Goal: Find specific page/section: Find specific page/section

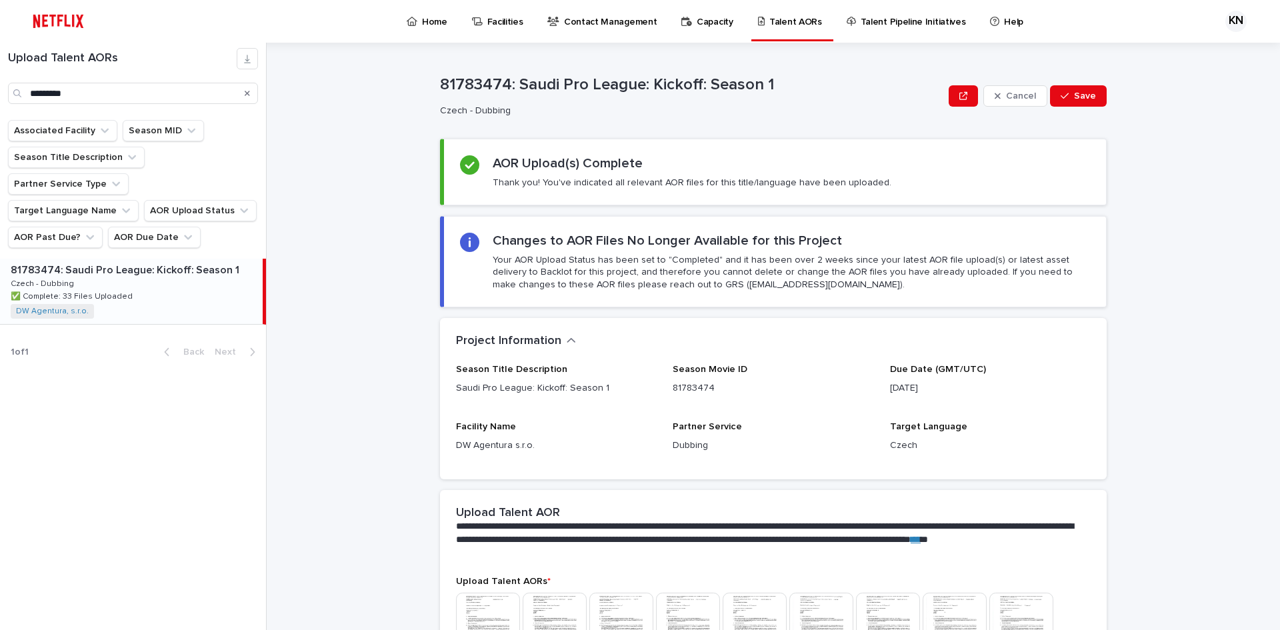
click at [247, 89] on icon "Search" at bounding box center [247, 93] width 5 height 8
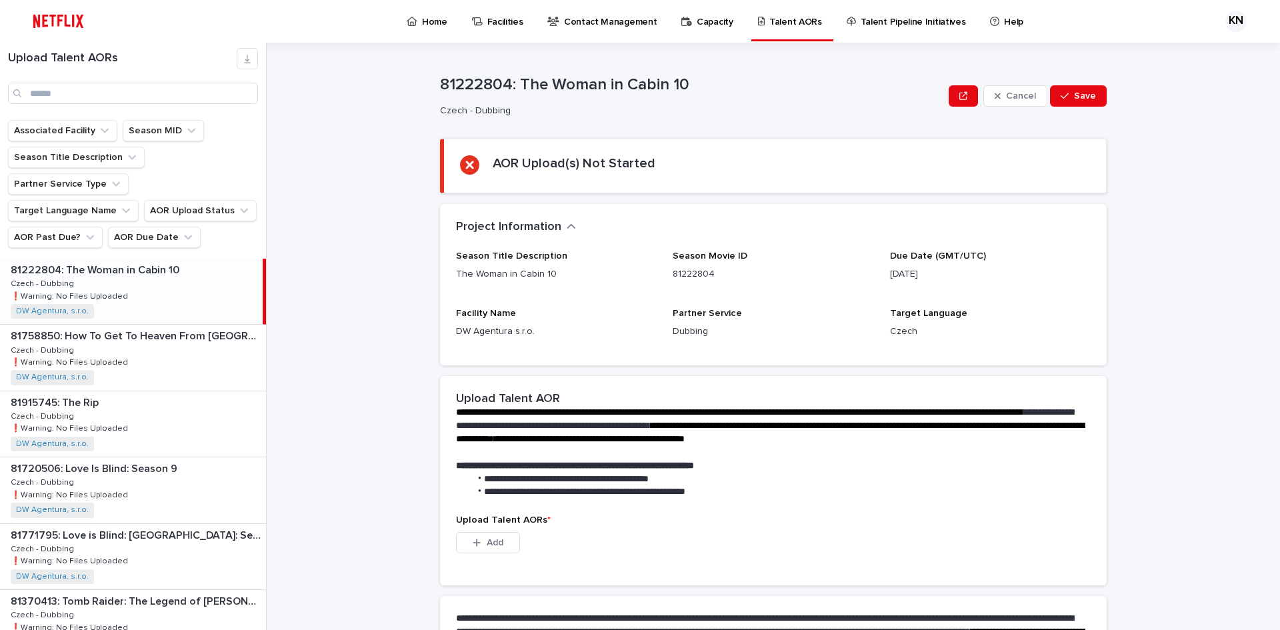
click at [191, 259] on div "81222804: The Woman in Cabin 10 81222804: The Woman in Cabin 10 Czech - Dubbing…" at bounding box center [131, 291] width 263 height 65
click at [165, 264] on div "81222804: The Woman in Cabin 10 81222804: The Woman in Cabin 10 Czech - Dubbing…" at bounding box center [131, 291] width 263 height 65
click at [151, 327] on p "81758850: How To Get To Heaven From [GEOGRAPHIC_DATA]: Season 1" at bounding box center [137, 334] width 253 height 15
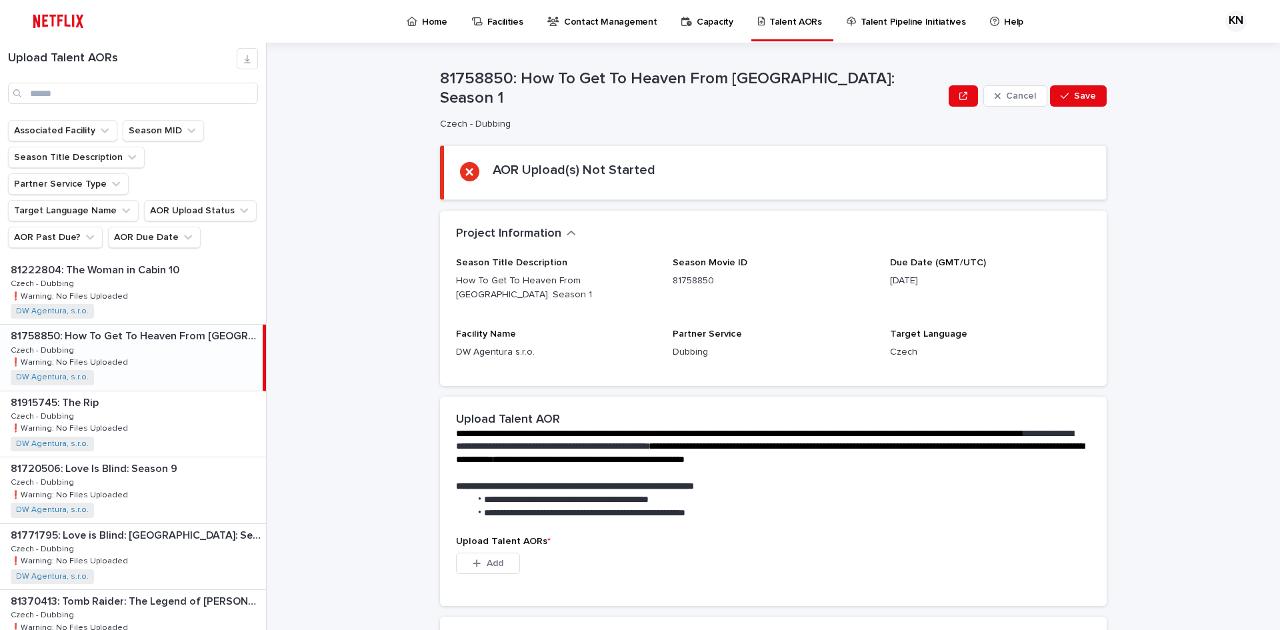
click at [801, 397] on div "**********" at bounding box center [773, 466] width 667 height 139
click at [183, 325] on div "81758850: How To Get To Heaven From [GEOGRAPHIC_DATA]: Season 1 81758850: How T…" at bounding box center [131, 357] width 263 height 65
click at [148, 391] on div "81915745: The Rip 81915745: The Rip Czech - Dubbing Czech - Dubbing ❗️Warning: …" at bounding box center [133, 423] width 266 height 65
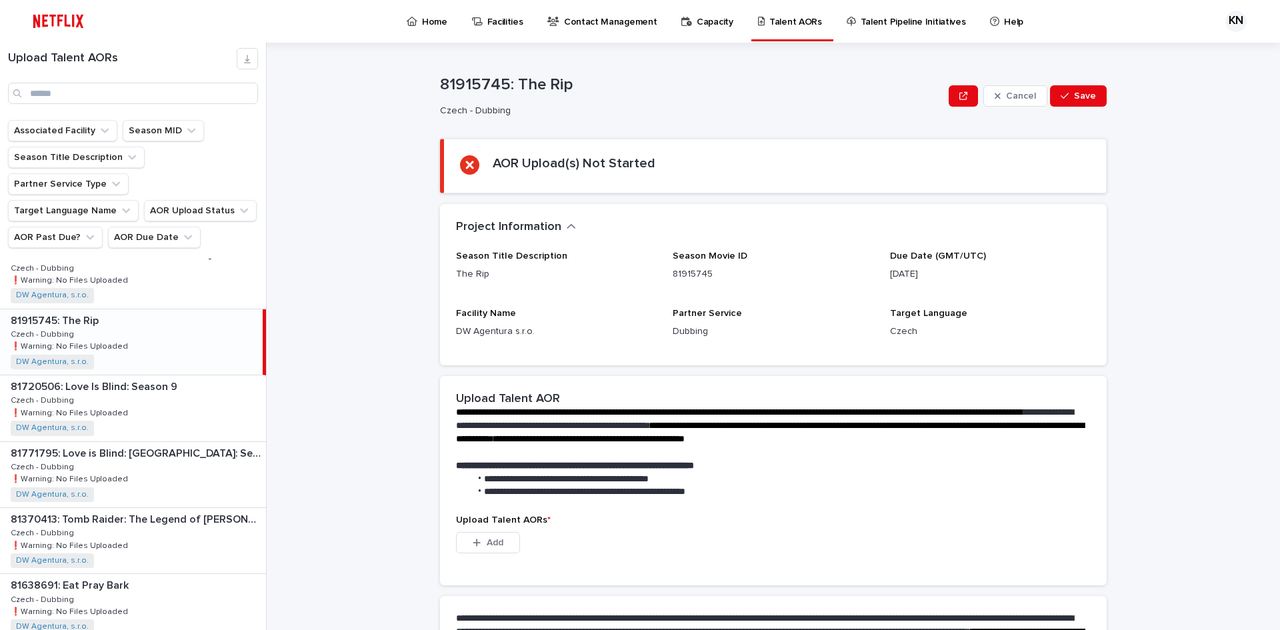
scroll to position [133, 0]
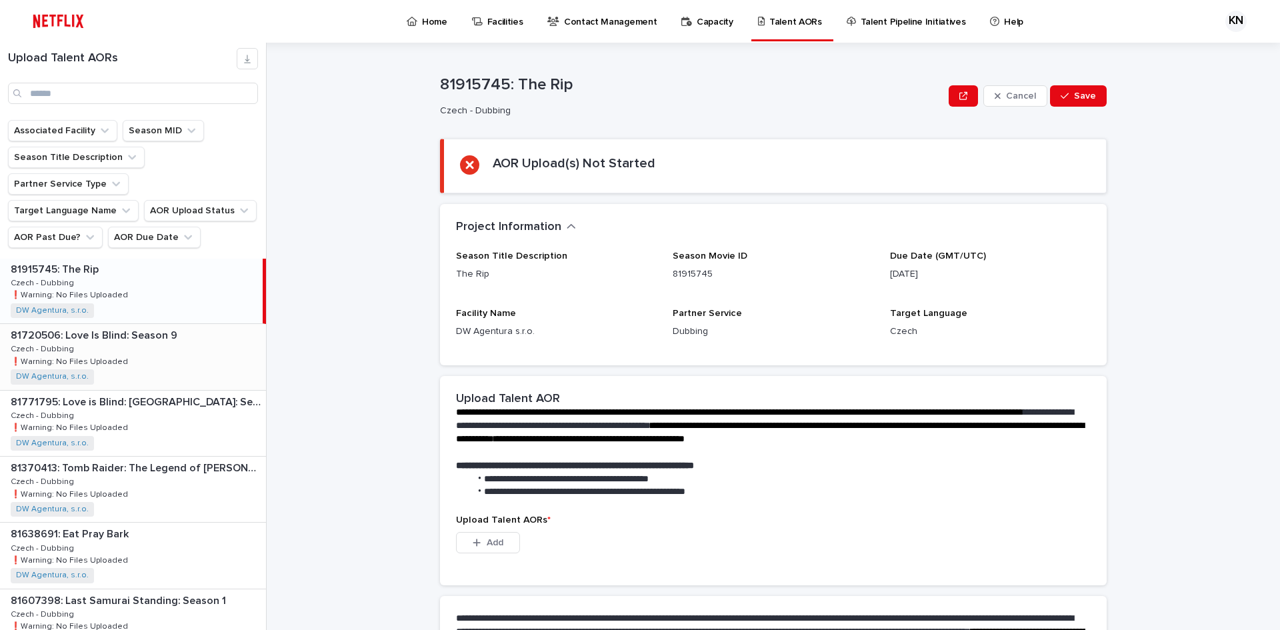
click at [135, 324] on div "81720506: Love Is Blind: Season 9 81720506: Love Is Blind: Season 9 Czech - Dub…" at bounding box center [133, 356] width 266 height 65
click at [143, 391] on div "81771795: Love is Blind: [GEOGRAPHIC_DATA]: Season 1 81771795: Love is Blind: […" at bounding box center [133, 423] width 266 height 65
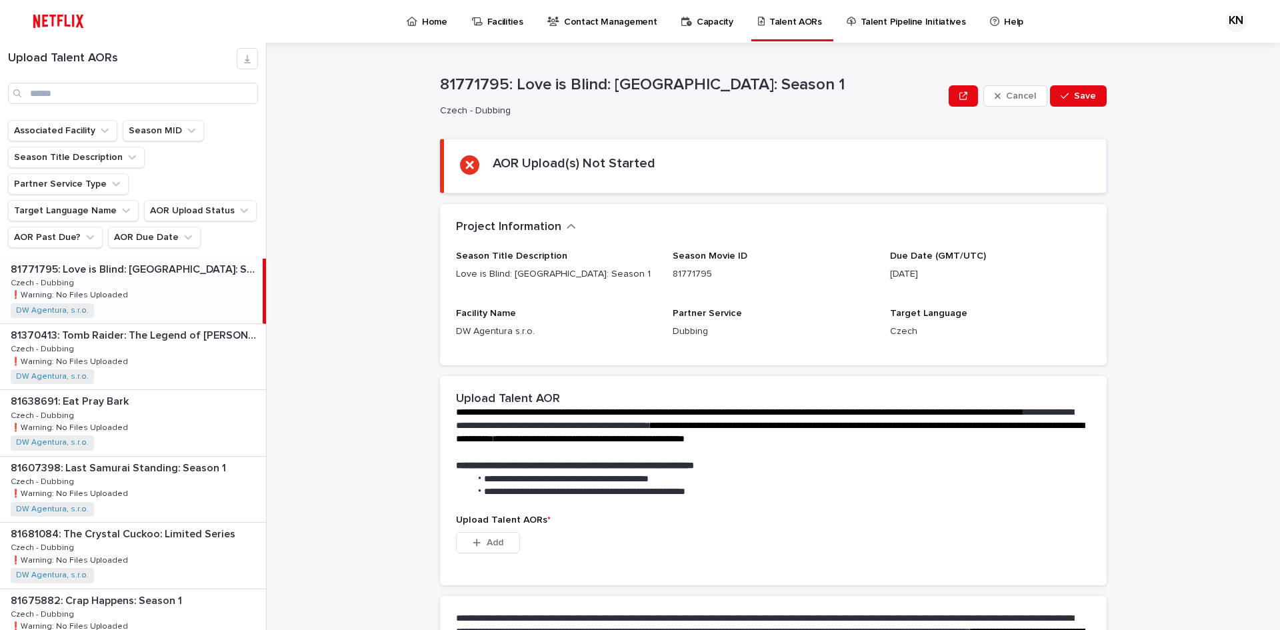
scroll to position [267, 0]
click at [152, 331] on div "81370413: Tomb Raider: The Legend of [PERSON_NAME]: Season 2 81370413: Tomb Rai…" at bounding box center [133, 355] width 266 height 65
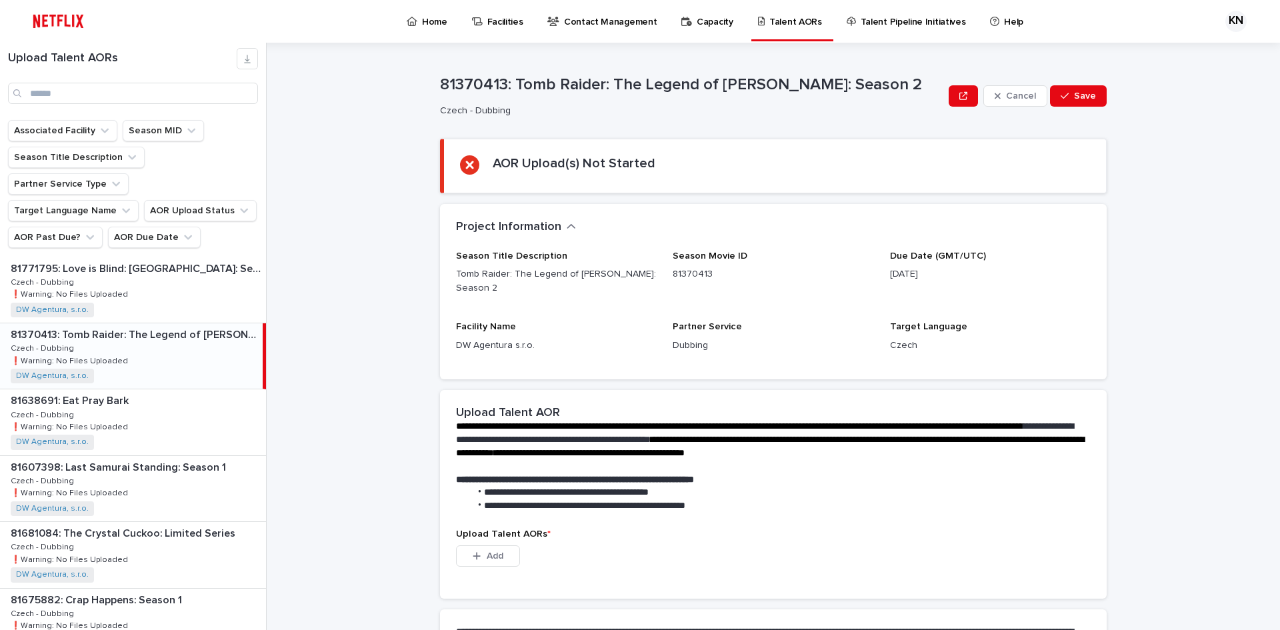
click at [941, 273] on p "[DATE]" at bounding box center [990, 274] width 201 height 14
click at [206, 389] on div "81638691: Eat Pray Bark 81638691: Eat Pray Bark Czech - Dubbing Czech - Dubbing…" at bounding box center [133, 421] width 266 height 65
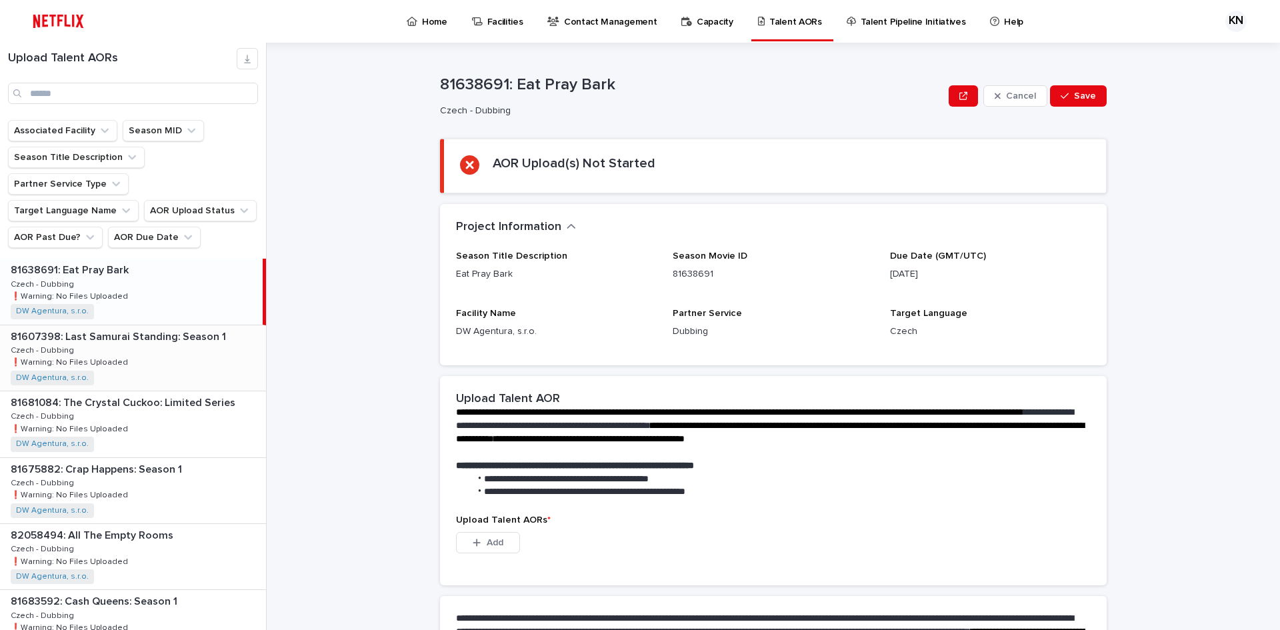
scroll to position [400, 0]
click at [138, 323] on div "81607398: Last Samurai Standing: Season 1 81607398: Last Samurai Standing: Seas…" at bounding box center [133, 355] width 266 height 65
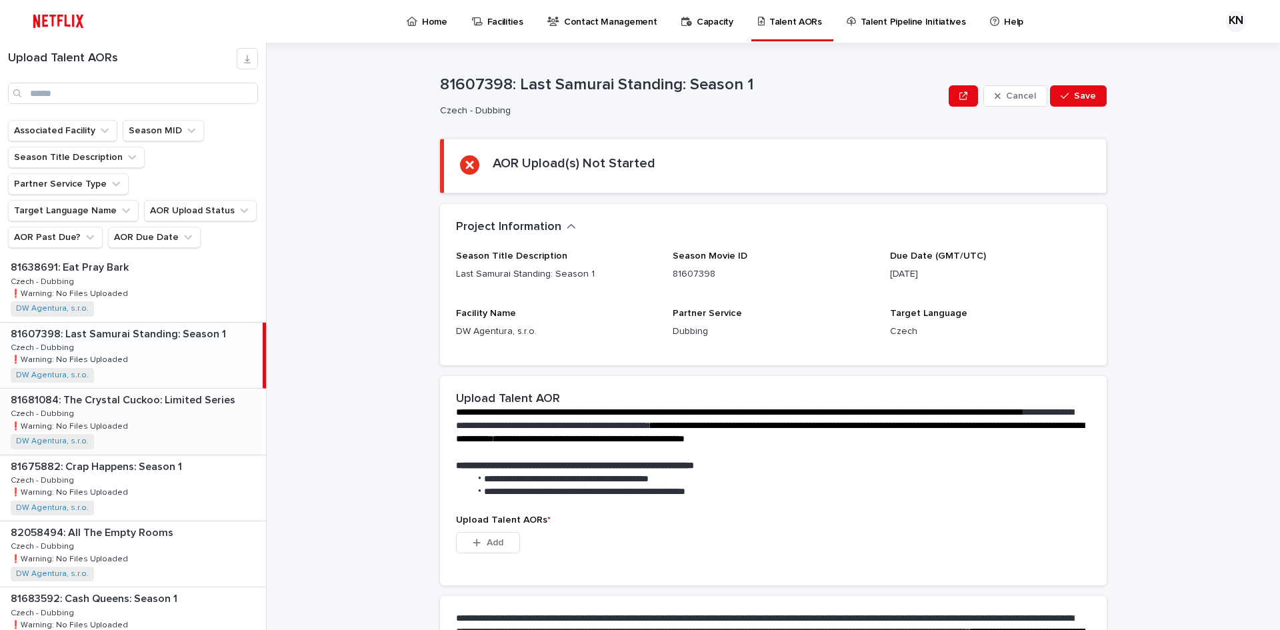
click at [123, 391] on p "81681084: The Crystal Cuckoo: Limited Series" at bounding box center [124, 398] width 227 height 15
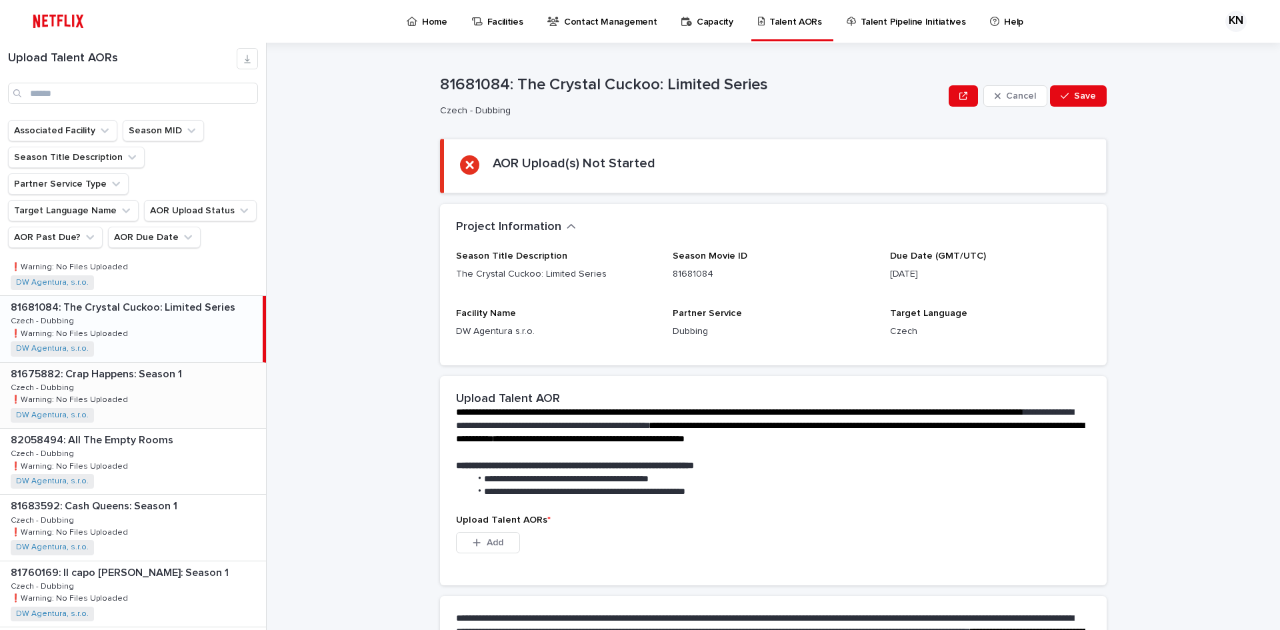
scroll to position [534, 0]
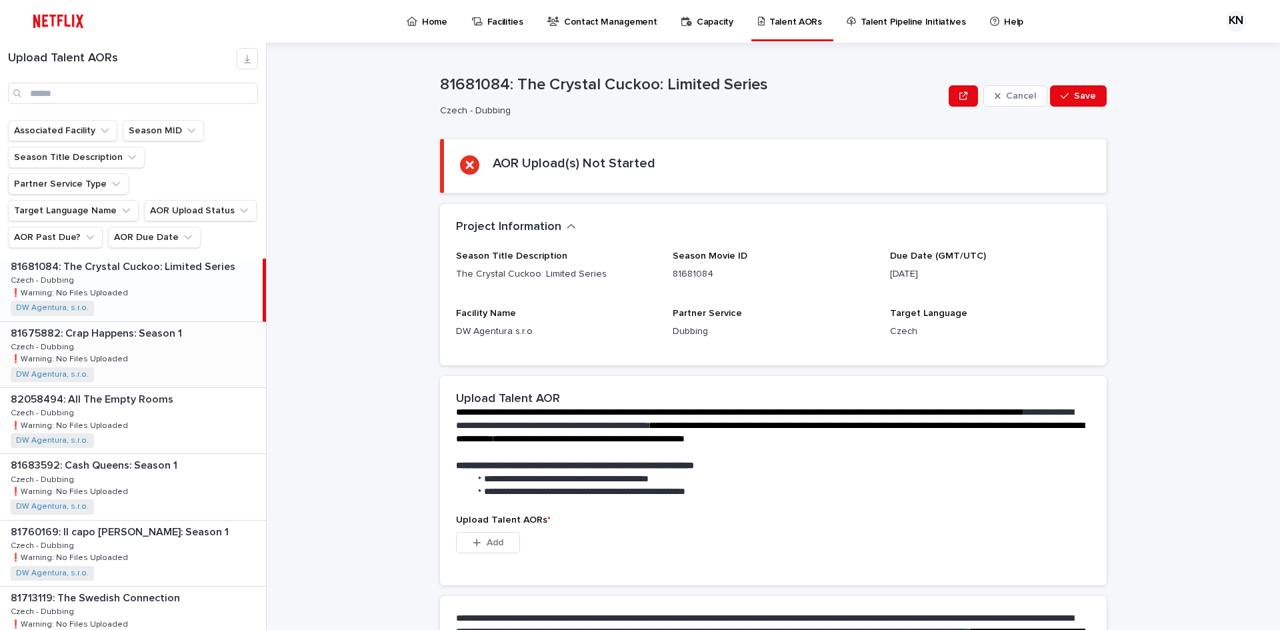
click at [107, 352] on p "❗️Warning: No Files Uploaded" at bounding box center [71, 358] width 120 height 12
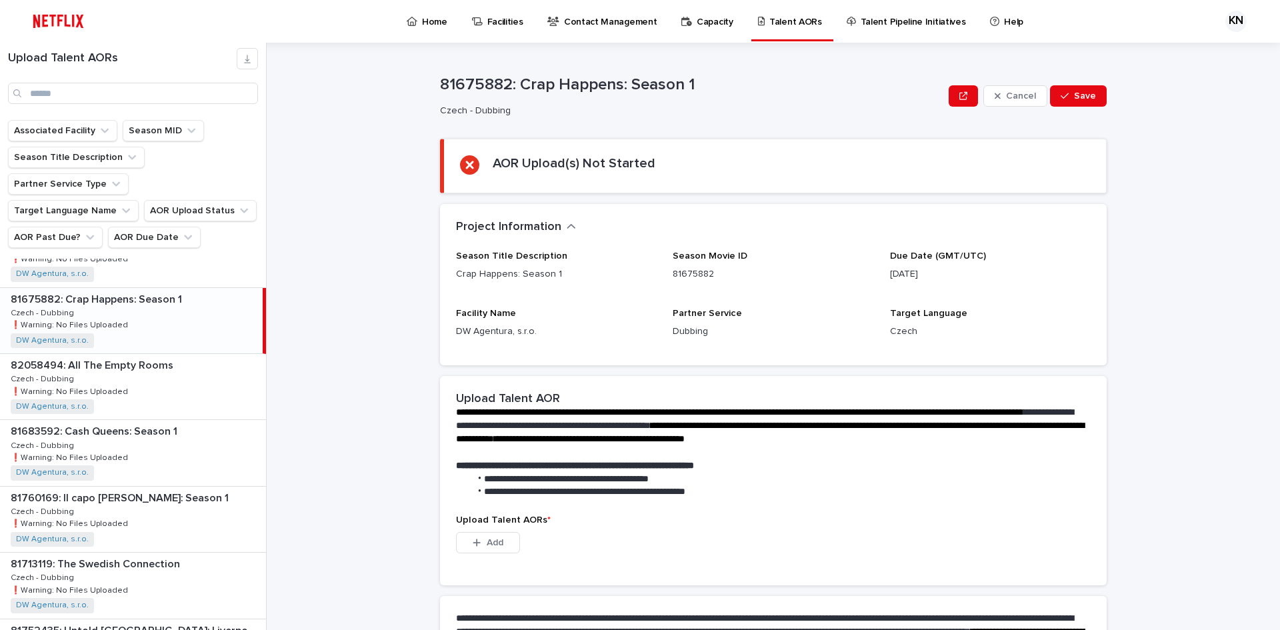
scroll to position [600, 0]
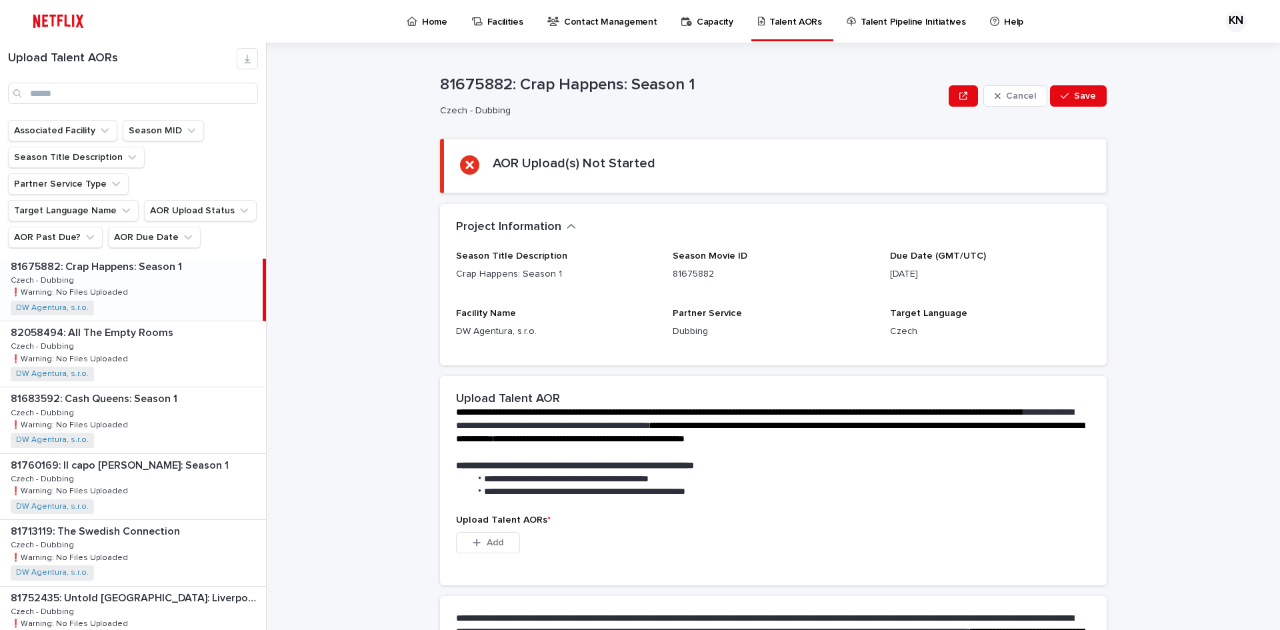
click at [107, 352] on p "❗️Warning: No Files Uploaded" at bounding box center [71, 358] width 120 height 12
click at [107, 351] on p "❗️Warning: No Files Uploaded" at bounding box center [71, 357] width 120 height 12
click at [112, 390] on p "81760169: Il capo [PERSON_NAME]: Season 1" at bounding box center [121, 397] width 221 height 15
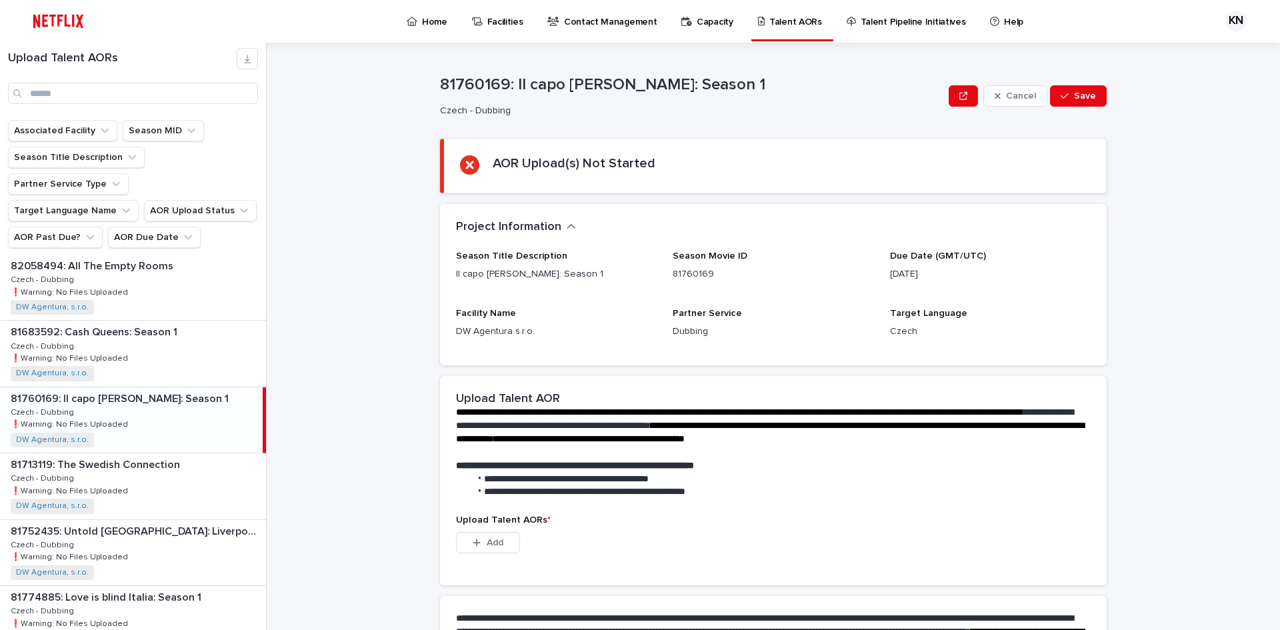
scroll to position [734, 0]
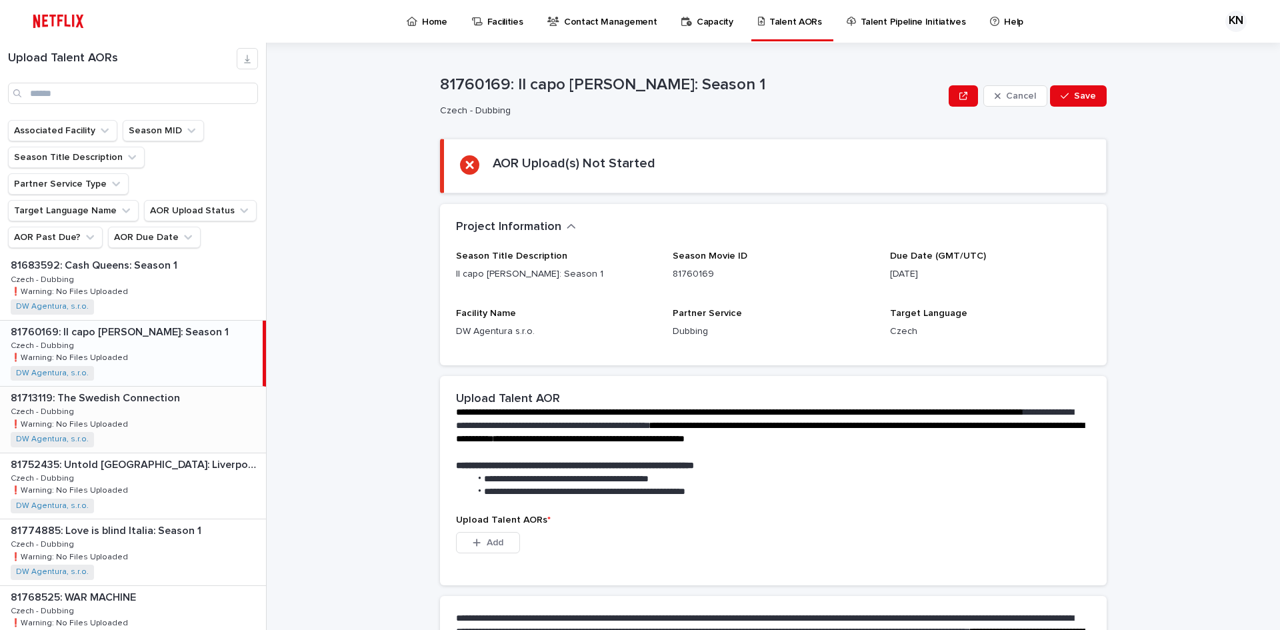
click at [113, 389] on p "81713119: The Swedish Connection" at bounding box center [97, 396] width 172 height 15
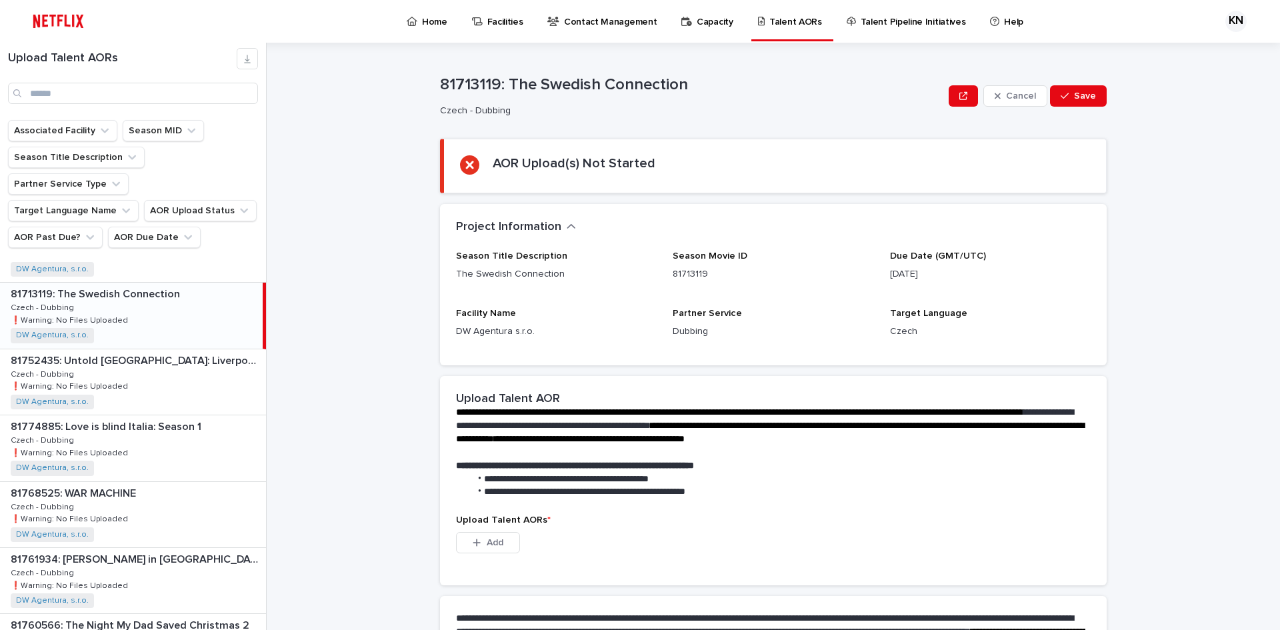
scroll to position [867, 0]
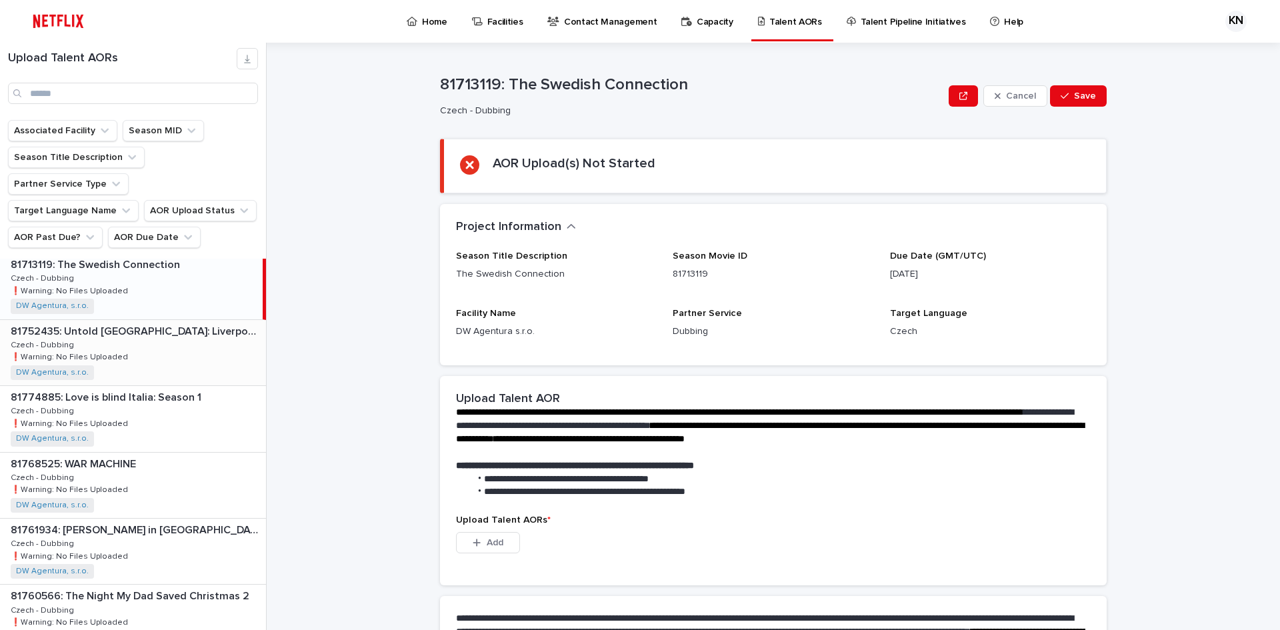
click at [115, 350] on p "❗️Warning: No Files Uploaded" at bounding box center [71, 356] width 120 height 12
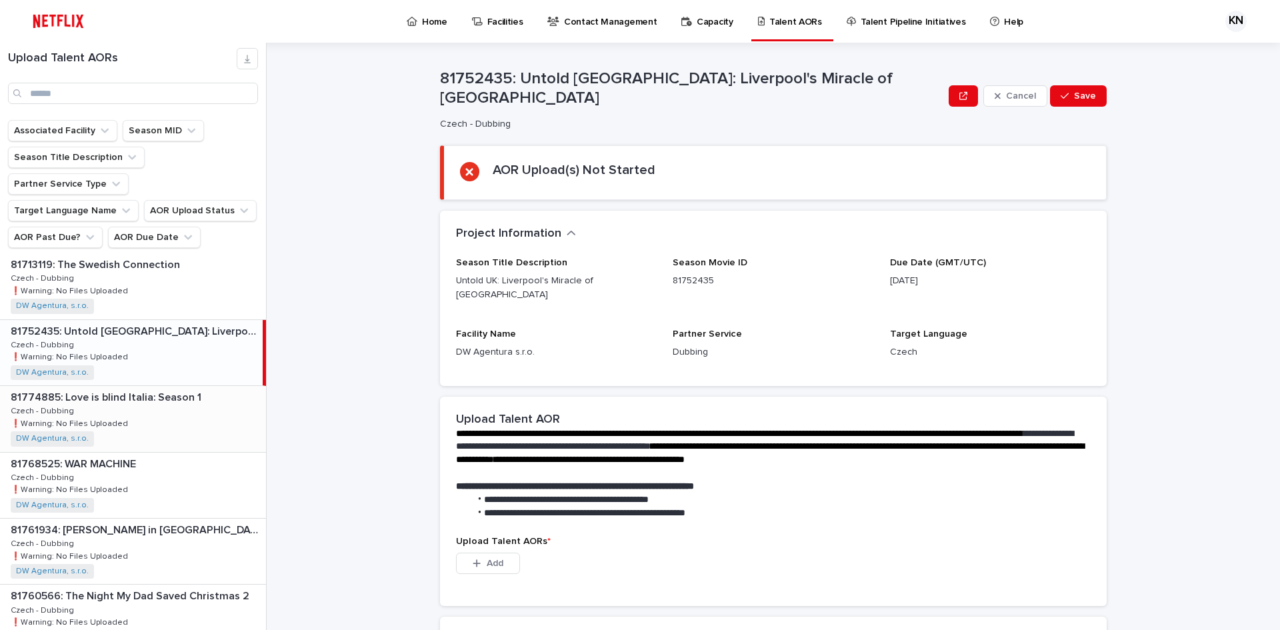
click at [119, 389] on p "81774885: Love is blind Italia: Season 1" at bounding box center [107, 396] width 193 height 15
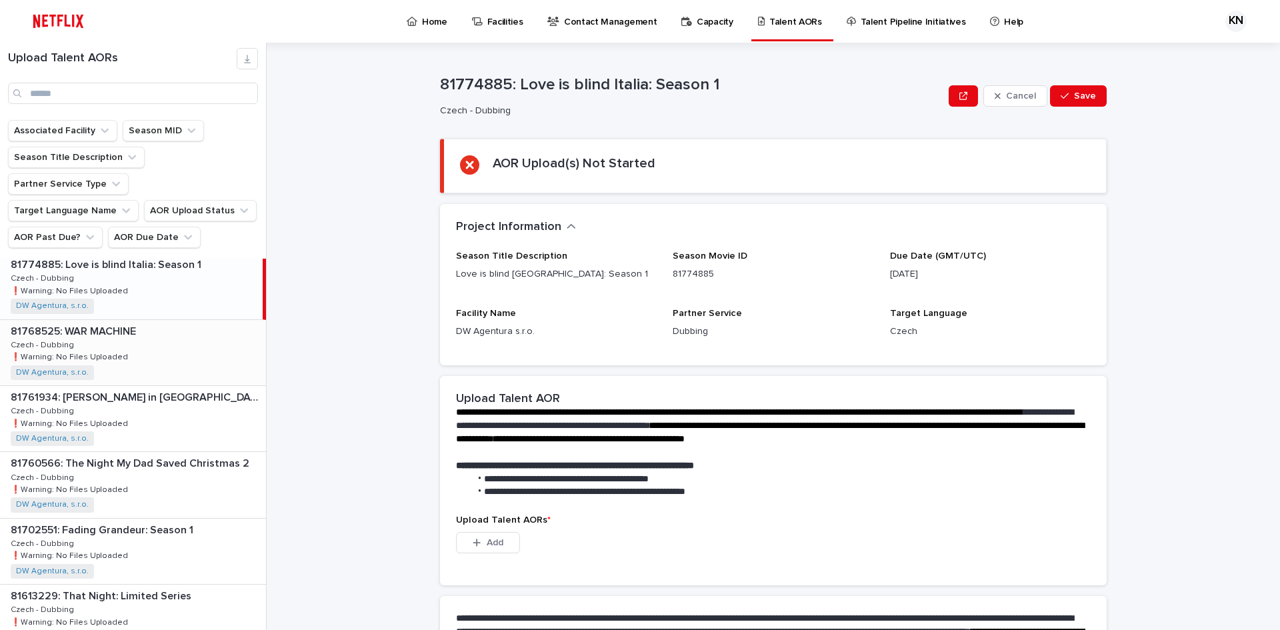
scroll to position [1000, 0]
click at [121, 322] on div "81768525: WAR MACHINE 81768525: WAR MACHINE Czech - Dubbing Czech - Dubbing ❗️W…" at bounding box center [133, 351] width 266 height 65
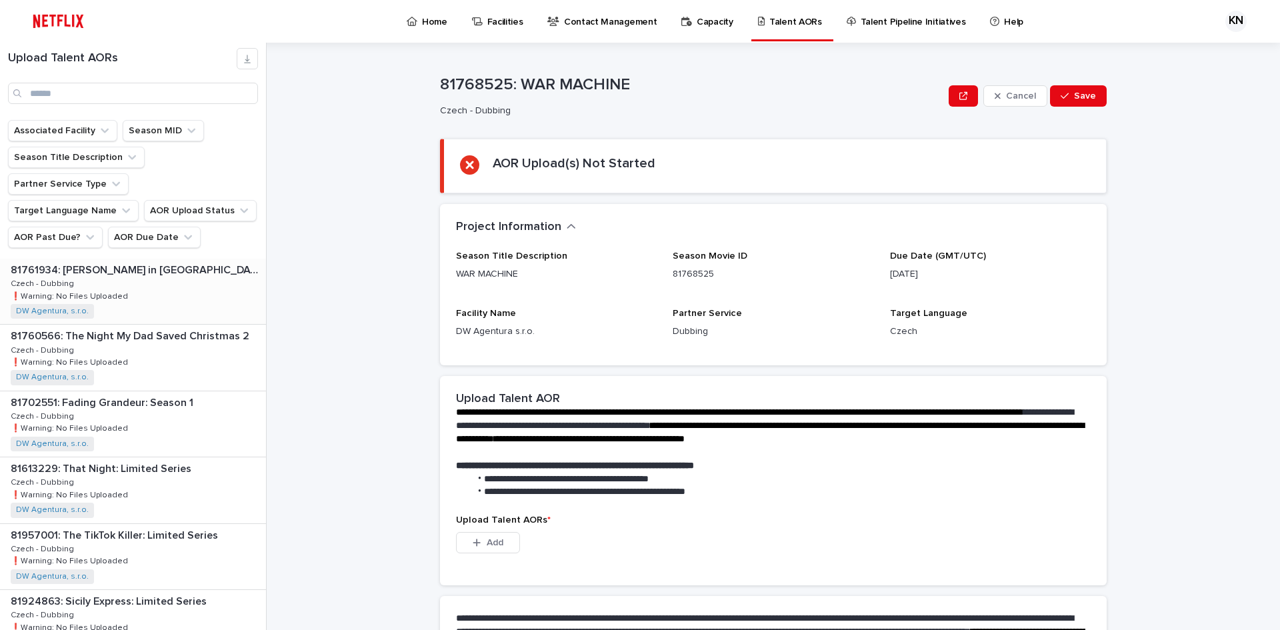
scroll to position [1134, 0]
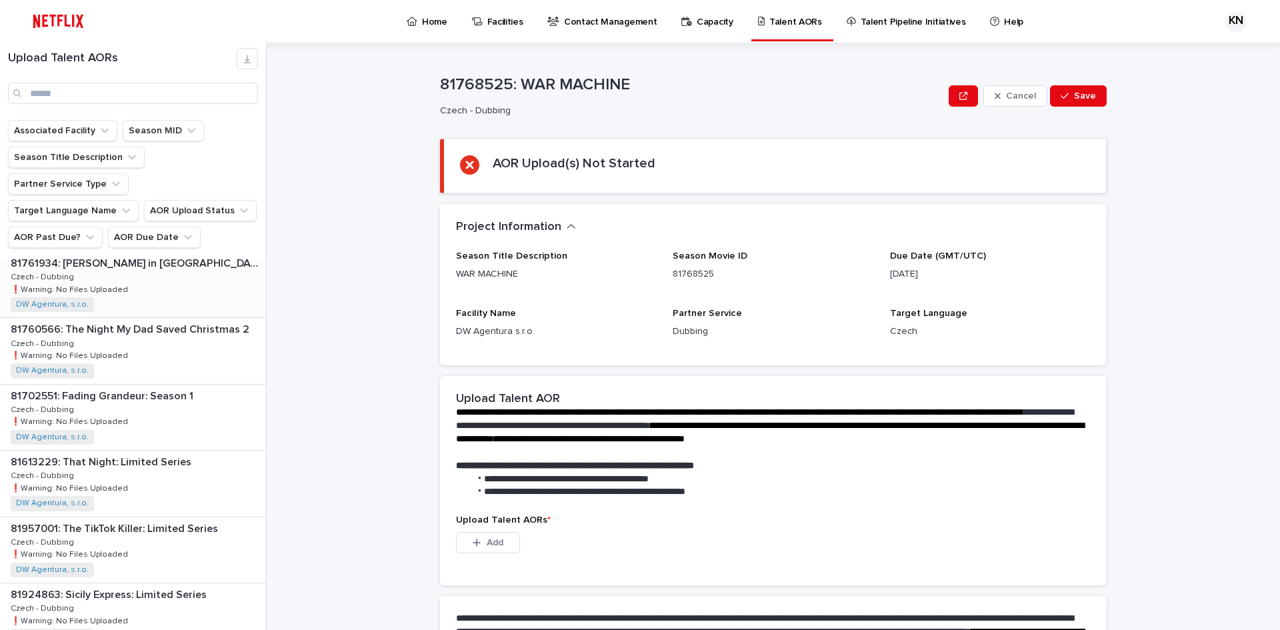
click at [123, 255] on p "81761934: [PERSON_NAME] in [GEOGRAPHIC_DATA]: Season 5" at bounding box center [137, 262] width 253 height 15
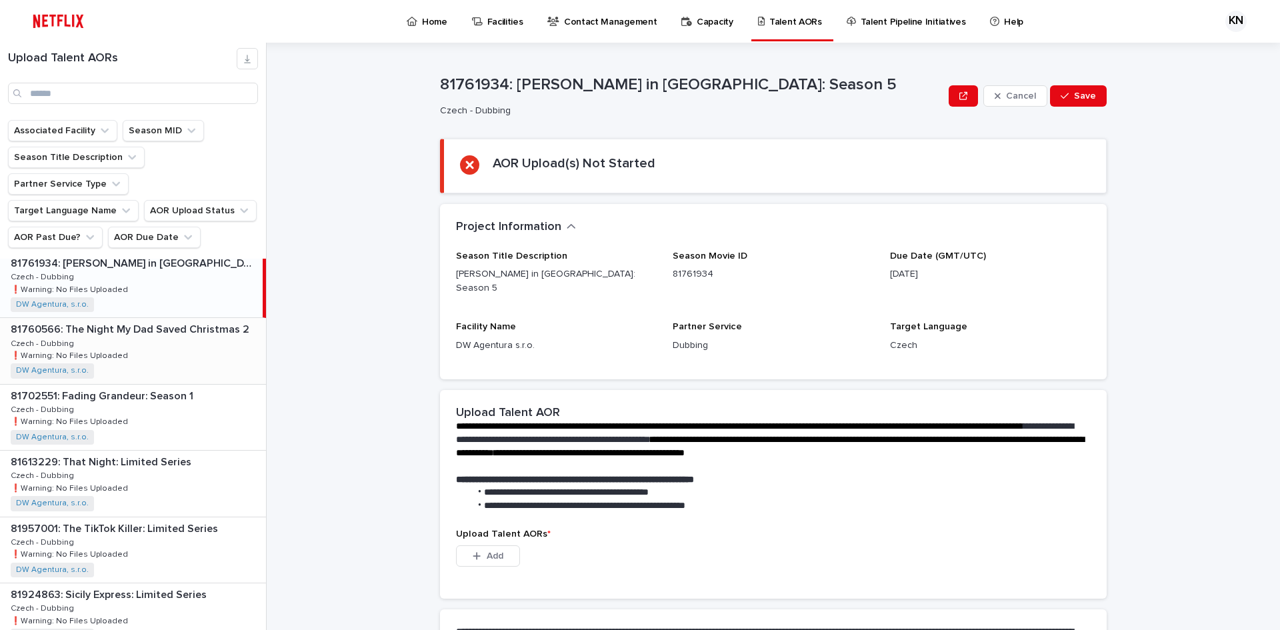
click at [155, 318] on div "81760566: The Night My Dad Saved Christmas 2 81760566: The Night My Dad Saved C…" at bounding box center [133, 350] width 266 height 65
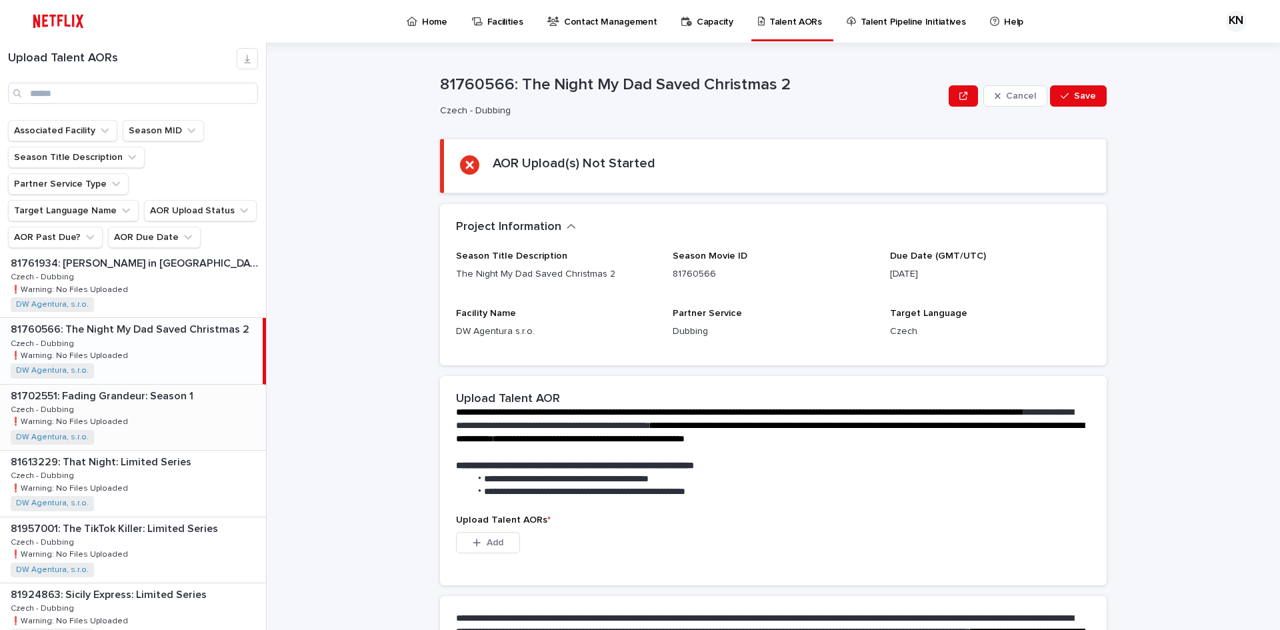
click at [152, 385] on div "81702551: Fading Grandeur: Season 1 81702551: Fading Grandeur: Season 1 Czech -…" at bounding box center [133, 417] width 266 height 65
click at [142, 453] on p "81613229: That Night: Limited Series" at bounding box center [102, 460] width 183 height 15
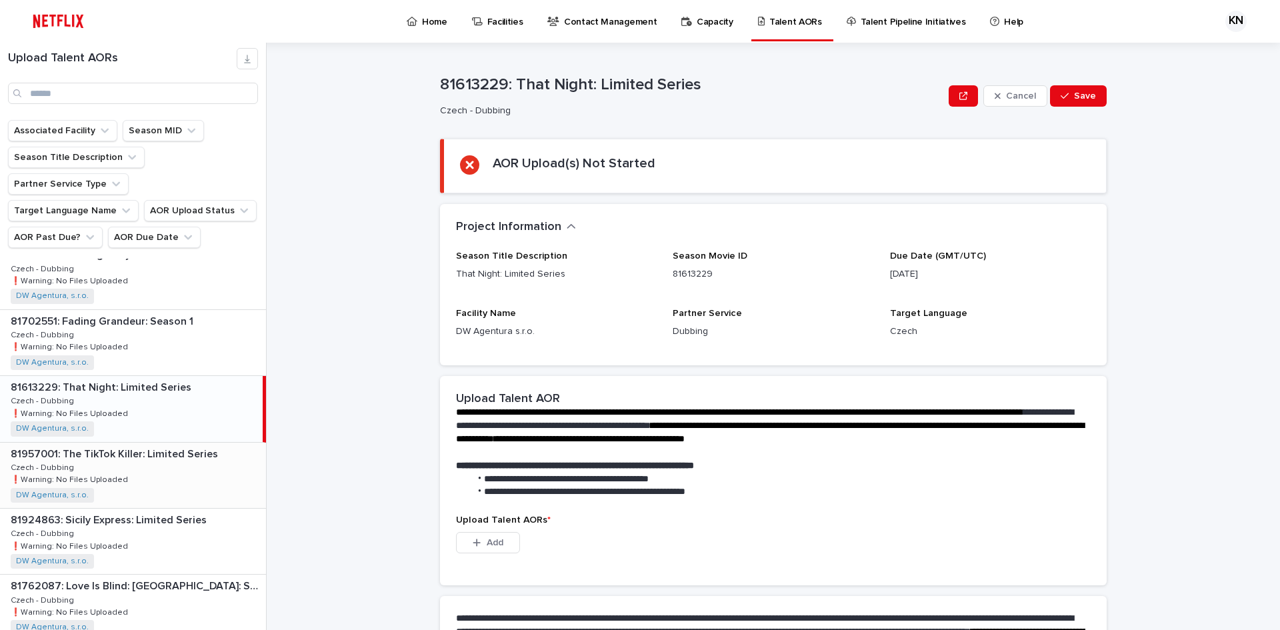
scroll to position [1267, 0]
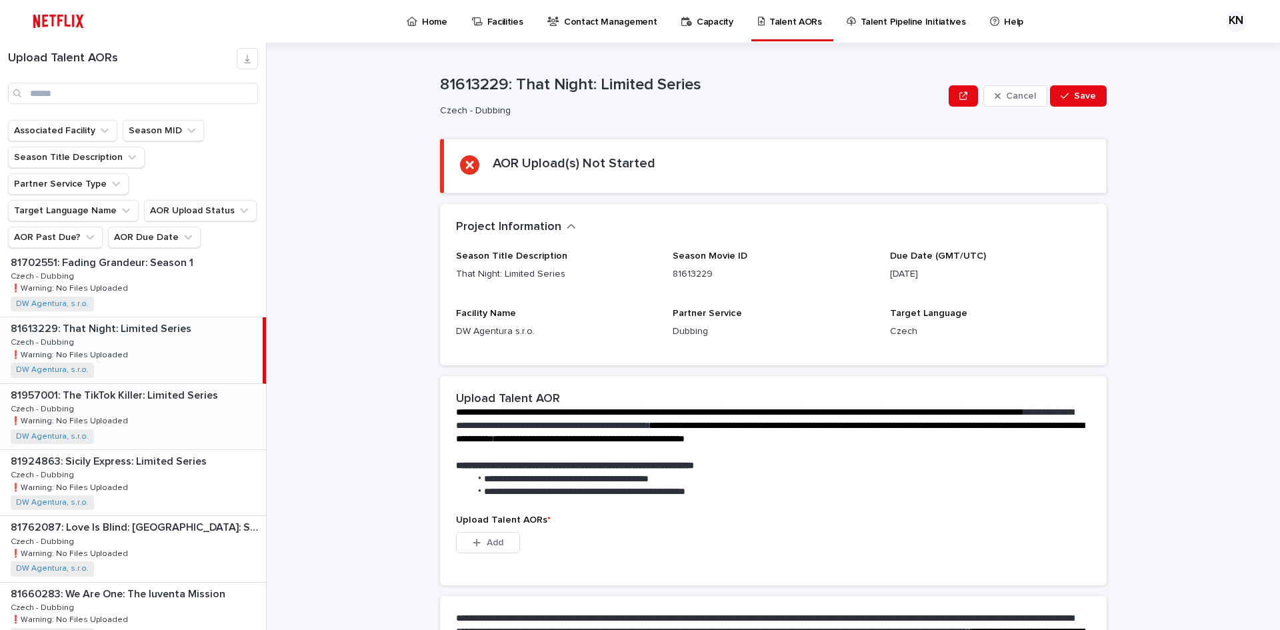
click at [127, 397] on div "81957001: The TikTok Killer: Limited Series 81957001: The TikTok Killer: Limite…" at bounding box center [133, 416] width 266 height 65
click at [122, 453] on p "81924863: Sicily Express: Limited Series" at bounding box center [110, 460] width 199 height 15
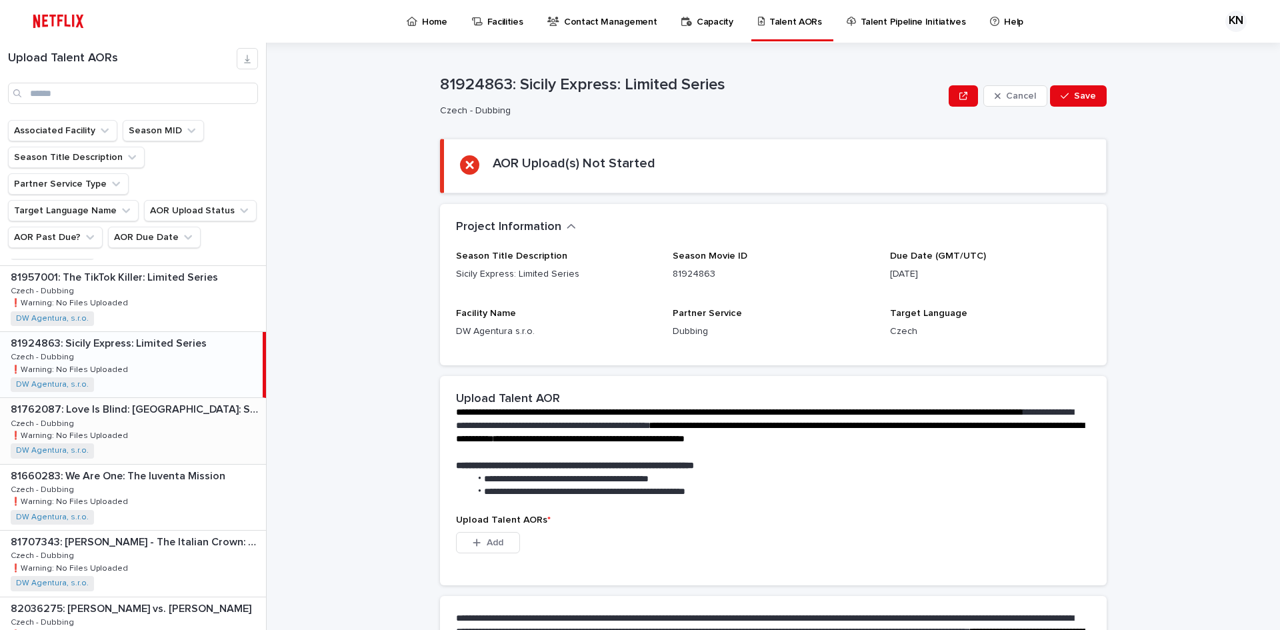
scroll to position [1400, 0]
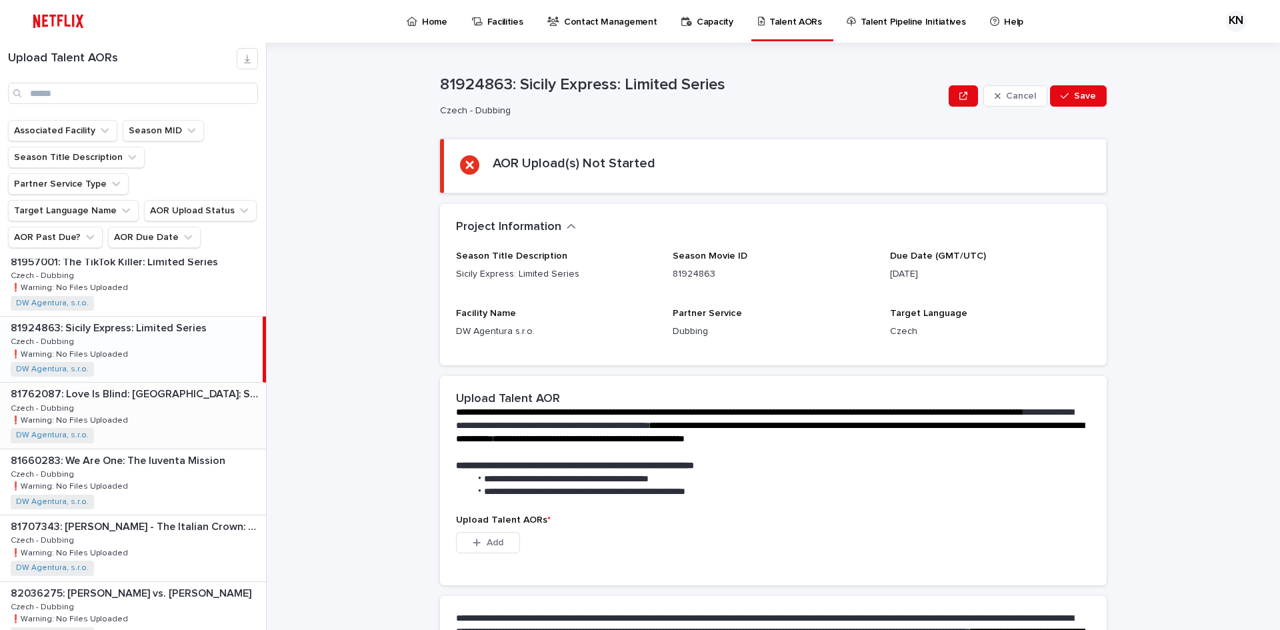
click at [131, 391] on div "81762087: Love Is Blind: [GEOGRAPHIC_DATA]: Season 2 81762087: Love Is Blind: […" at bounding box center [133, 415] width 266 height 65
click at [139, 455] on div "81660283: We Are One: The Iuventa Mission 81660283: We Are One: The Iuventa Mis…" at bounding box center [133, 481] width 266 height 65
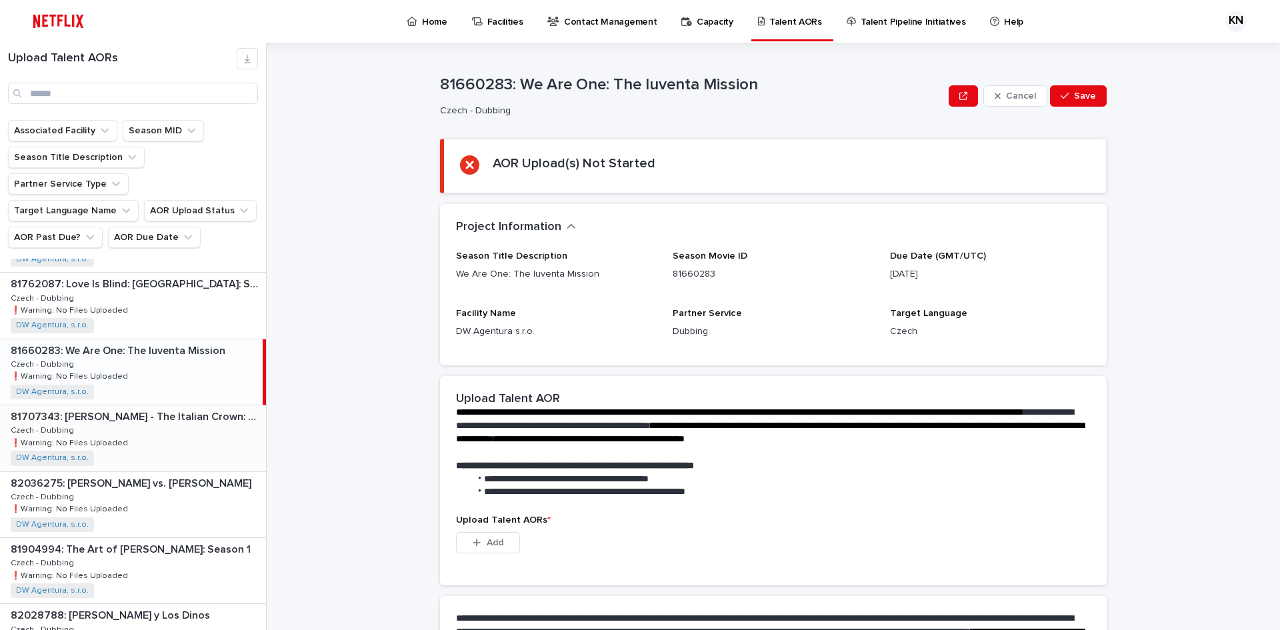
scroll to position [1534, 0]
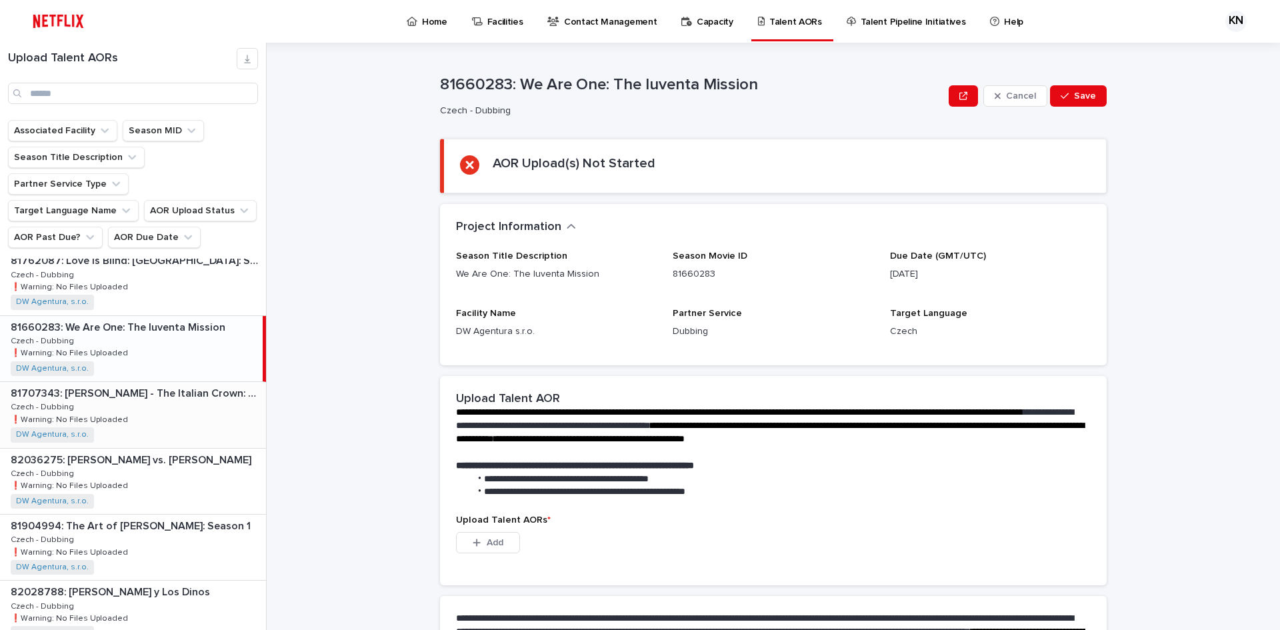
click at [149, 389] on div "81707343: [PERSON_NAME] - The Italian Crown: Season 1 81707343: [PERSON_NAME] -…" at bounding box center [133, 414] width 266 height 65
click at [149, 449] on div "82036275: [PERSON_NAME] vs. [PERSON_NAME] 82036275: [PERSON_NAME] vs. [PERSON_N…" at bounding box center [133, 481] width 266 height 65
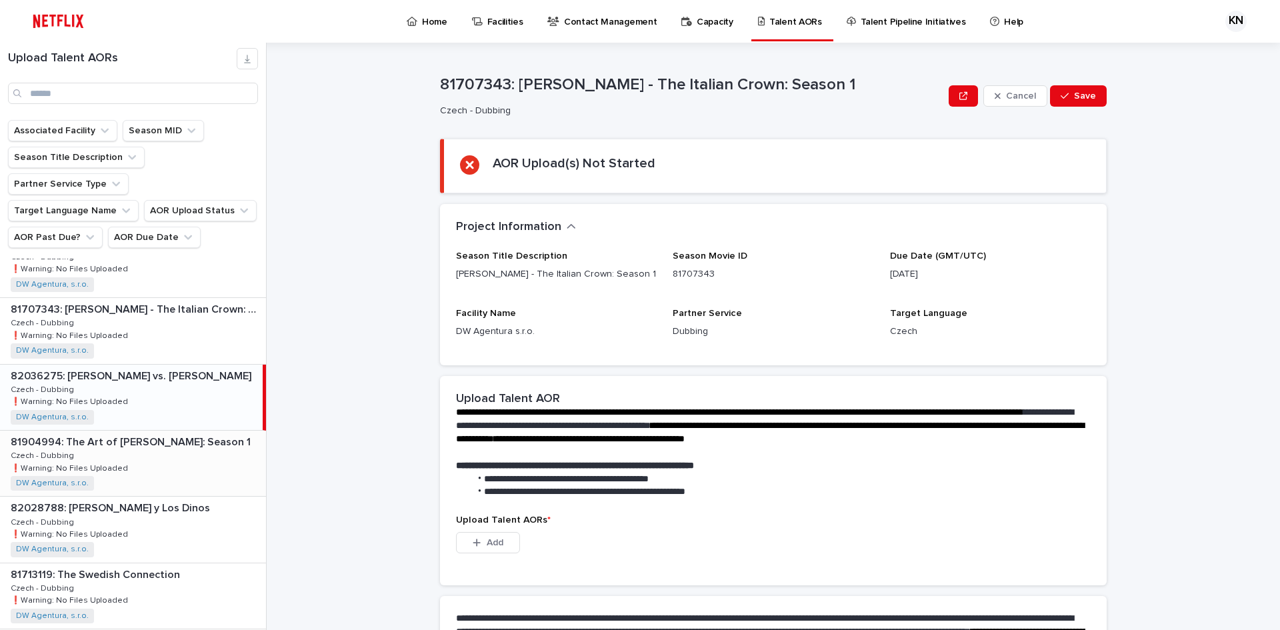
scroll to position [1635, 0]
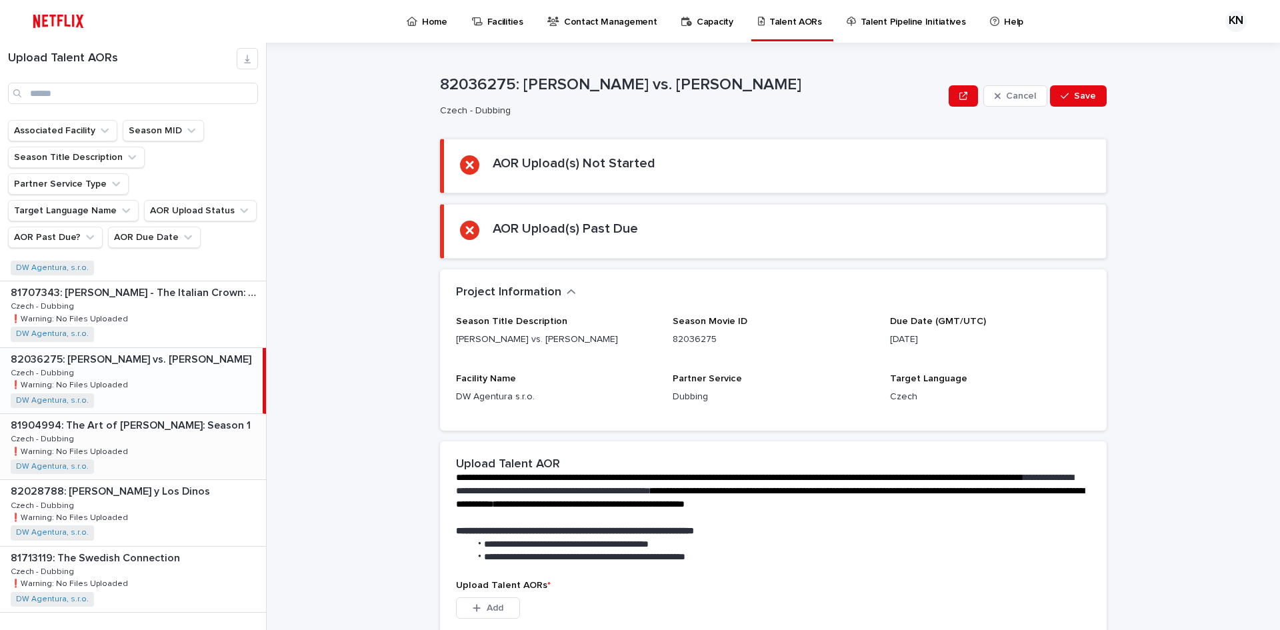
click at [155, 414] on div "81904994: The Art of [PERSON_NAME]: Season 1 81904994: The Art of [PERSON_NAME]…" at bounding box center [133, 446] width 266 height 65
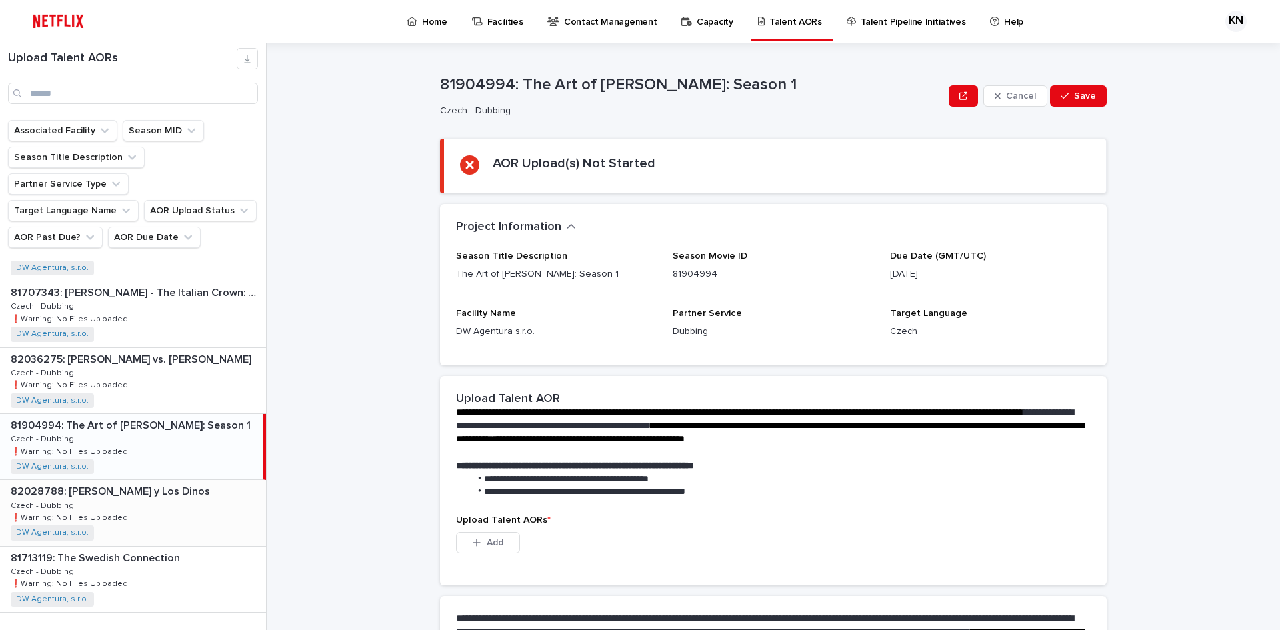
click at [137, 481] on div "82028788: [PERSON_NAME] y Los Dinos 82028788: [PERSON_NAME] y Los Dinos Czech -…" at bounding box center [133, 512] width 266 height 65
click at [131, 547] on div "81713119: The Swedish Connection 81713119: The Swedish Connection Czech - Dubbi…" at bounding box center [133, 579] width 266 height 65
click at [218, 630] on span "Next" at bounding box center [229, 640] width 29 height 9
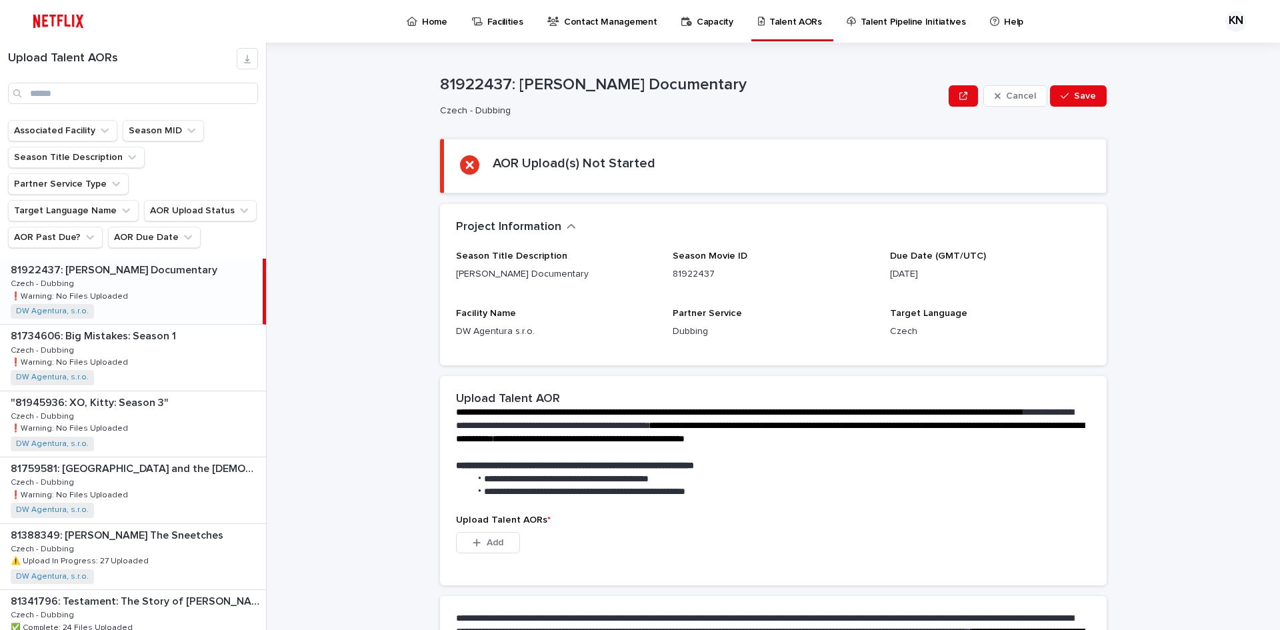
click at [116, 261] on p "81922437: [PERSON_NAME] Documentary" at bounding box center [115, 268] width 209 height 15
click at [130, 325] on div "81734606: Big Mistakes: Season 1 81734606: Big Mistakes: Season 1 Czech - Dubbi…" at bounding box center [133, 357] width 266 height 65
click at [140, 391] on div ""81945936: XO, Kitty: Season 3" "81945936: XO, Kitty: Season 3" Czech - Dubbing…" at bounding box center [133, 423] width 266 height 65
click at [155, 462] on div "81759581: [GEOGRAPHIC_DATA] and the [DEMOGRAPHIC_DATA] with an Ermine: Season 1…" at bounding box center [133, 489] width 266 height 65
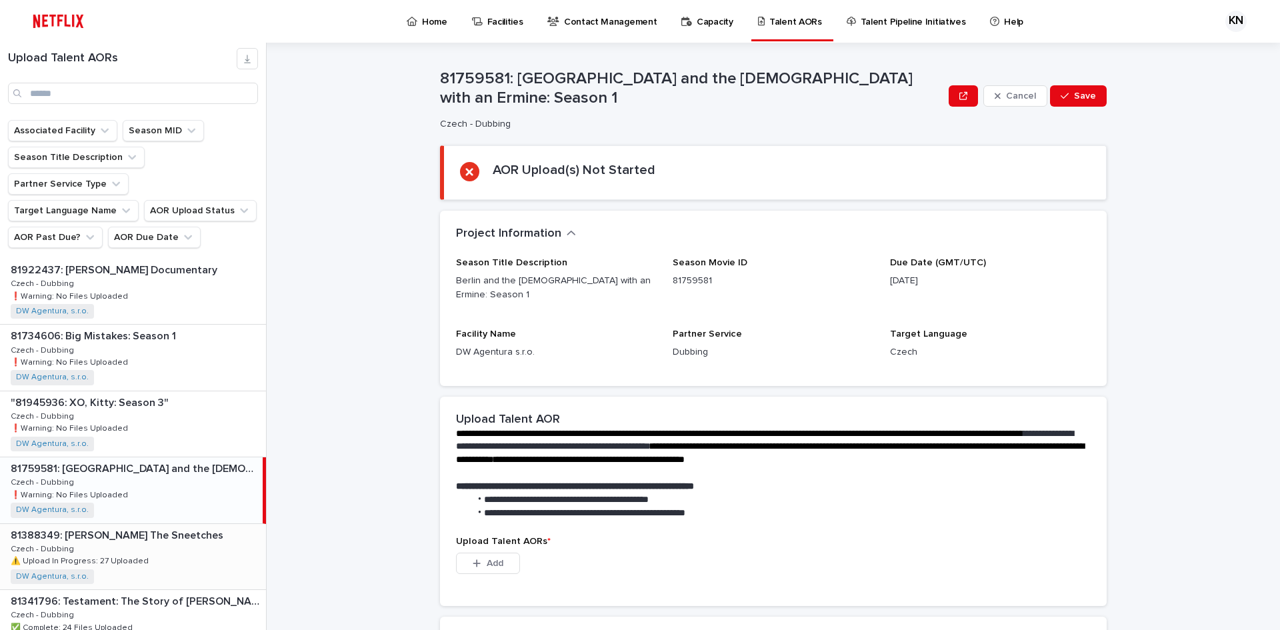
click at [137, 527] on p "81388349: [PERSON_NAME] The Sneetches" at bounding box center [118, 534] width 215 height 15
